Goal: Register for event/course

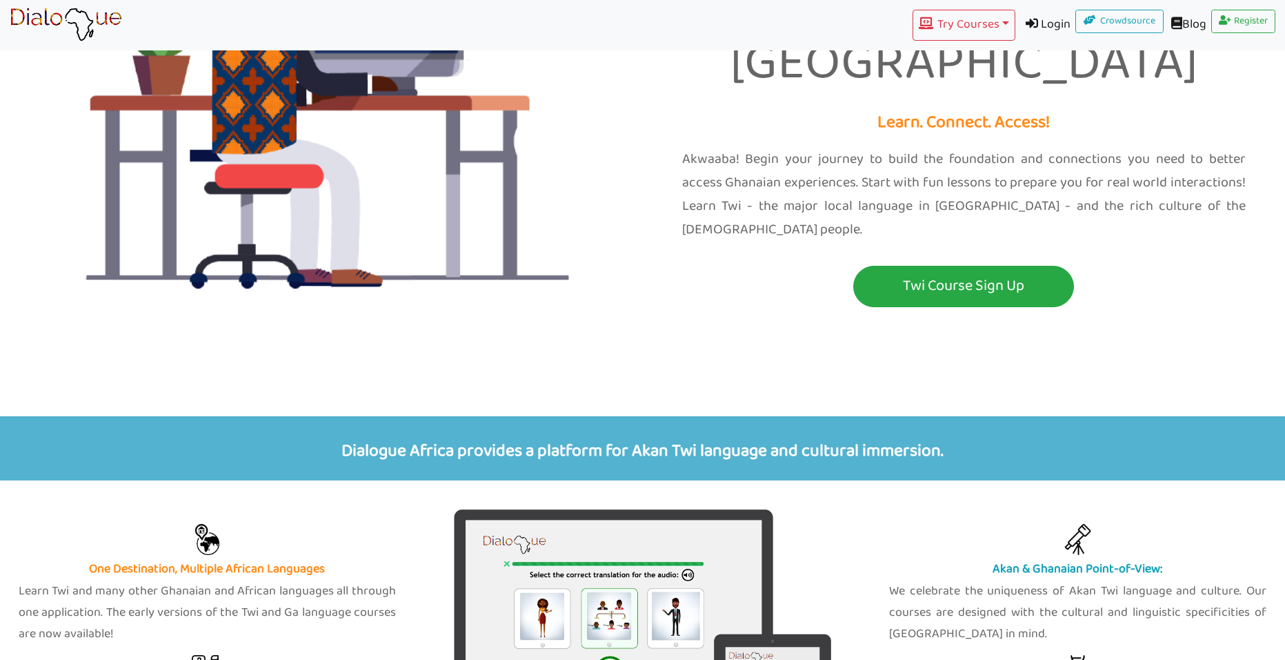
scroll to position [207, 0]
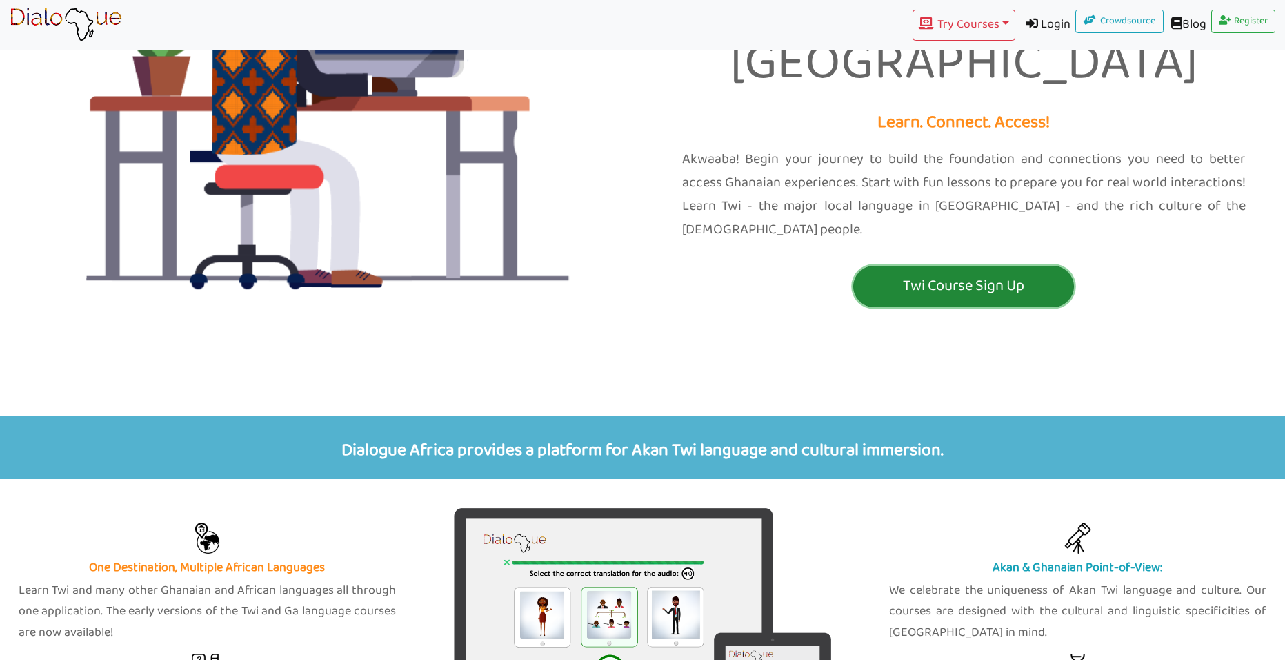
click at [933, 273] on p "Twi Course Sign Up" at bounding box center [964, 286] width 214 height 26
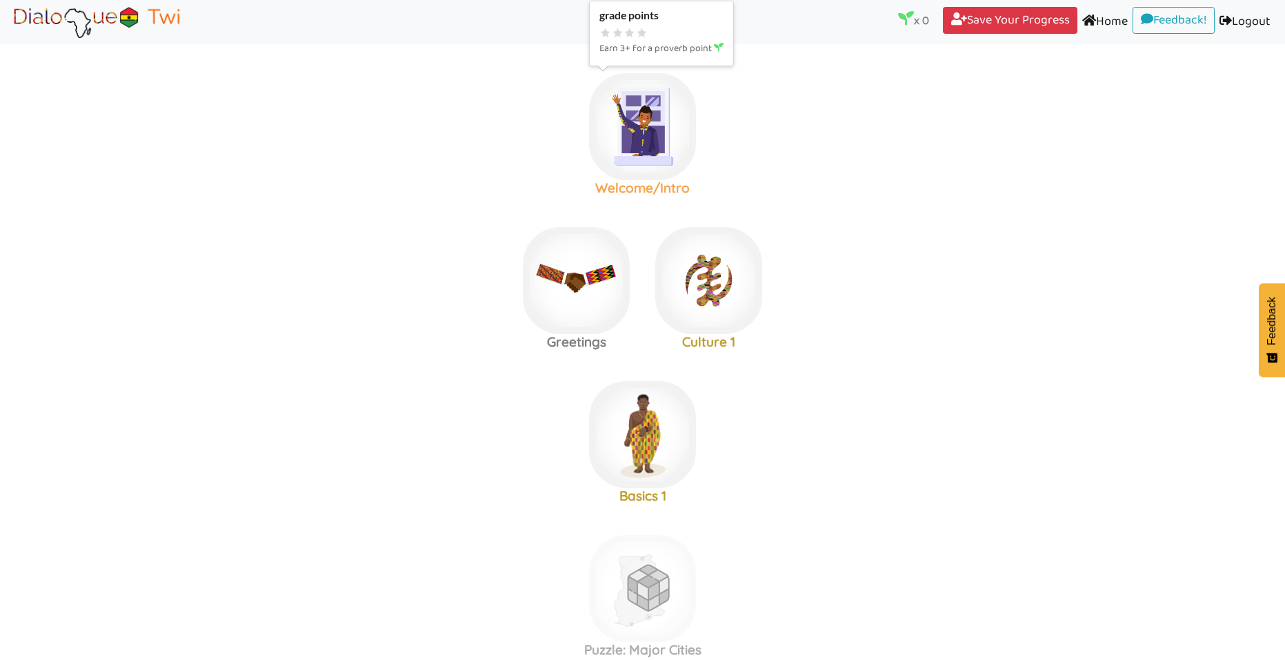
click at [651, 137] on img at bounding box center [642, 126] width 107 height 107
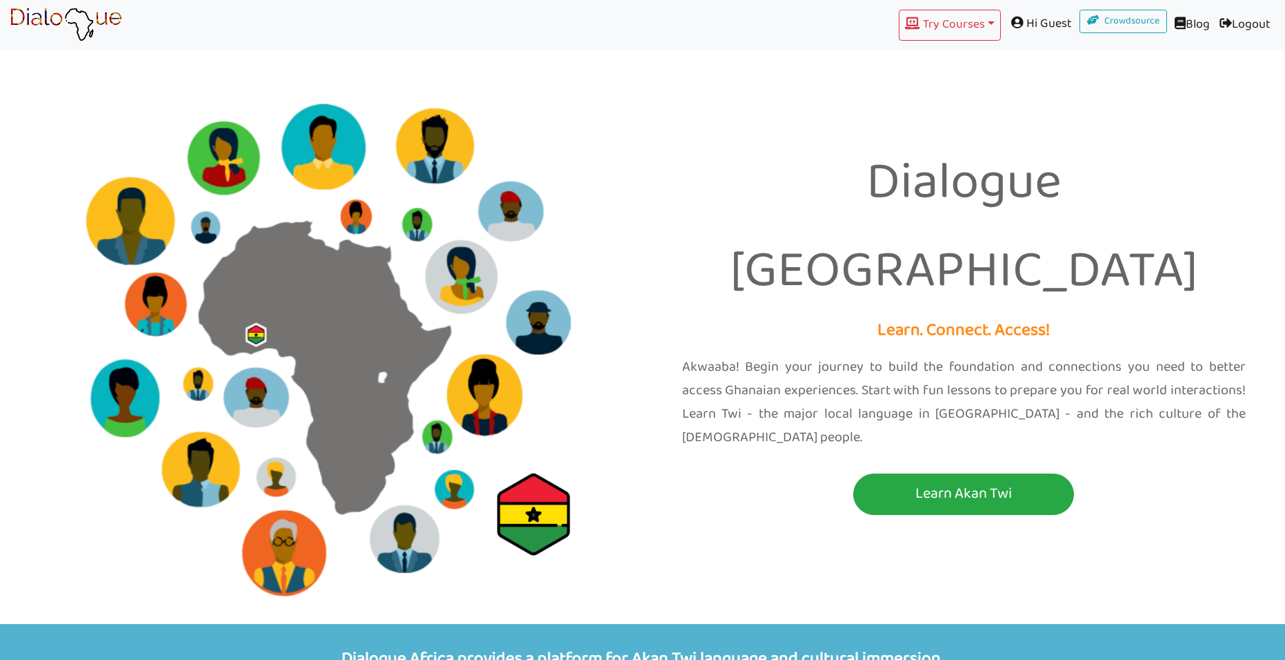
scroll to position [207, 0]
